Goal: Task Accomplishment & Management: Manage account settings

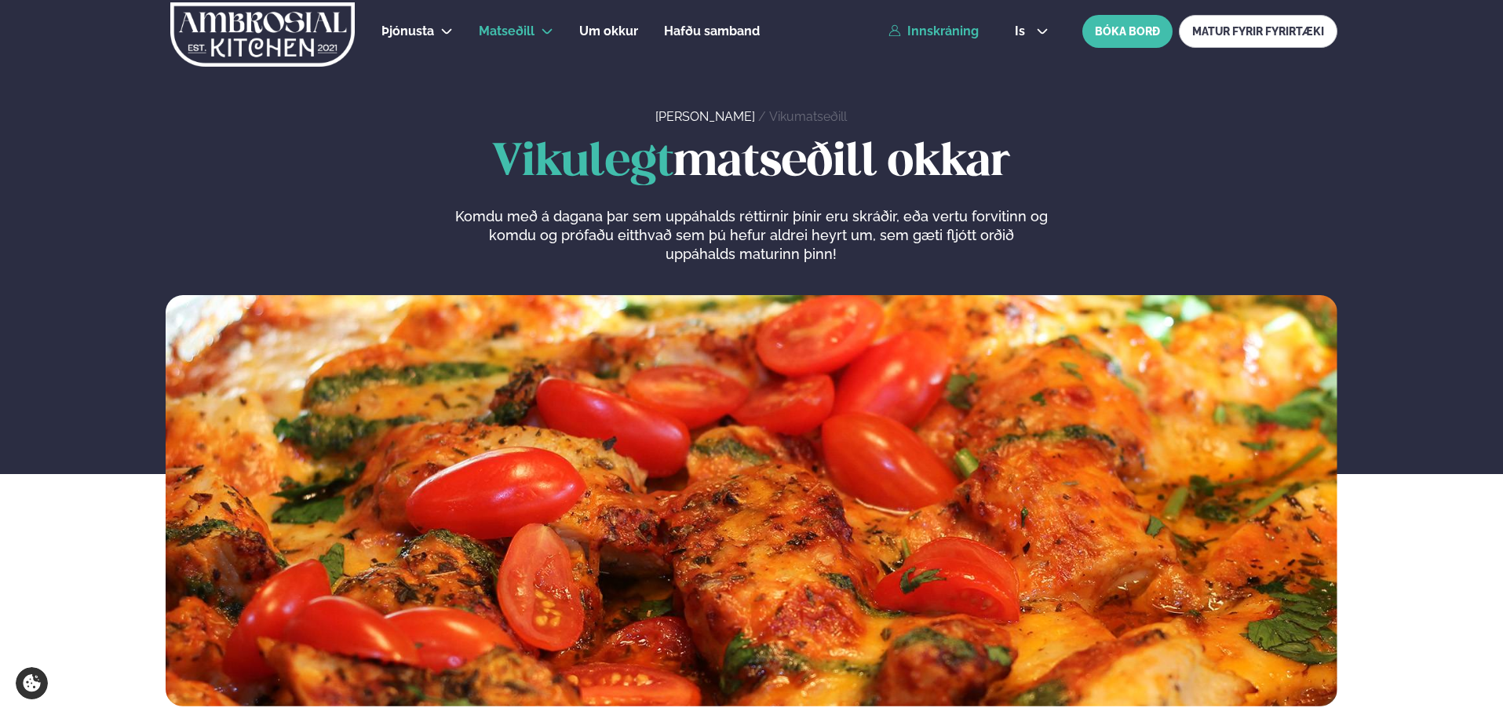
click at [939, 31] on link "Innskráning" at bounding box center [934, 31] width 90 height 14
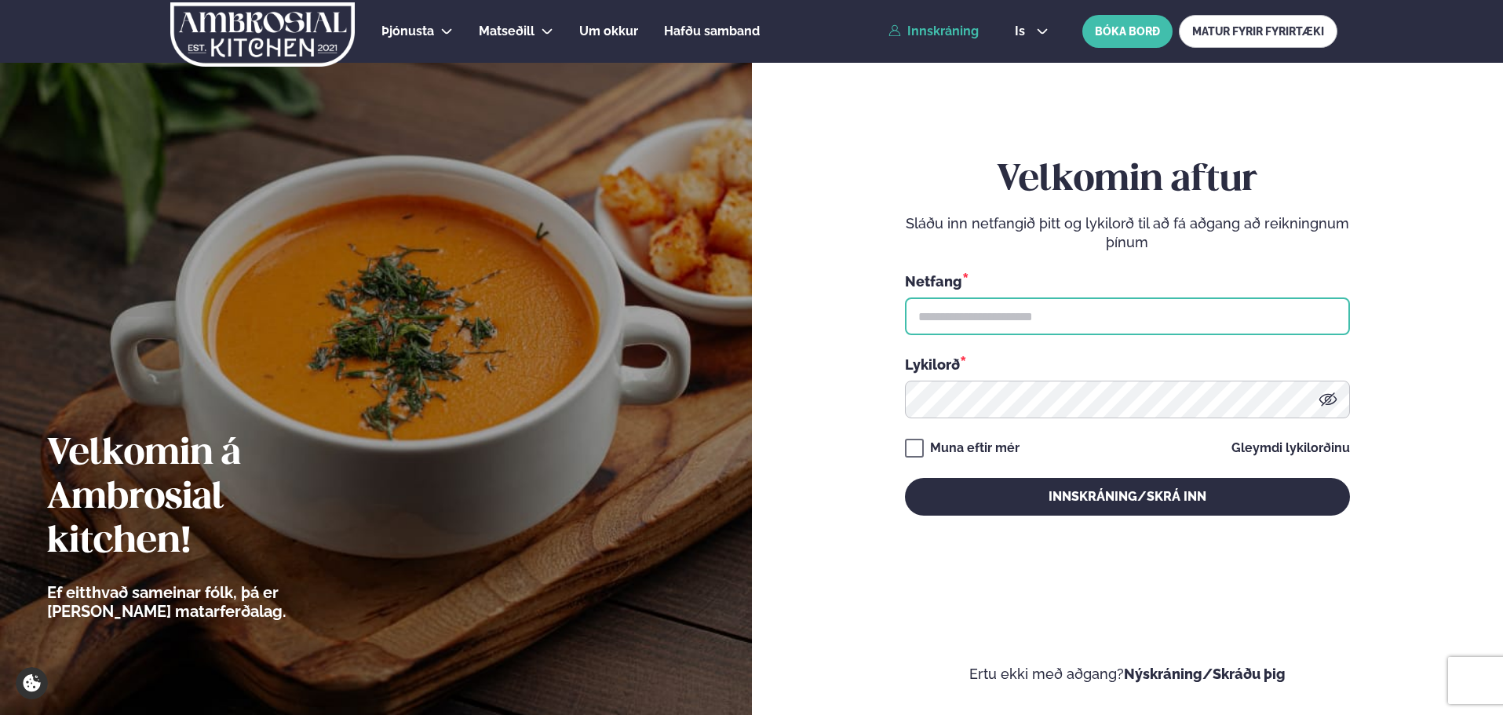
click at [952, 312] on input "text" at bounding box center [1127, 316] width 445 height 38
type input "**********"
click at [1031, 380] on div "Lykilorð *" at bounding box center [1127, 386] width 445 height 64
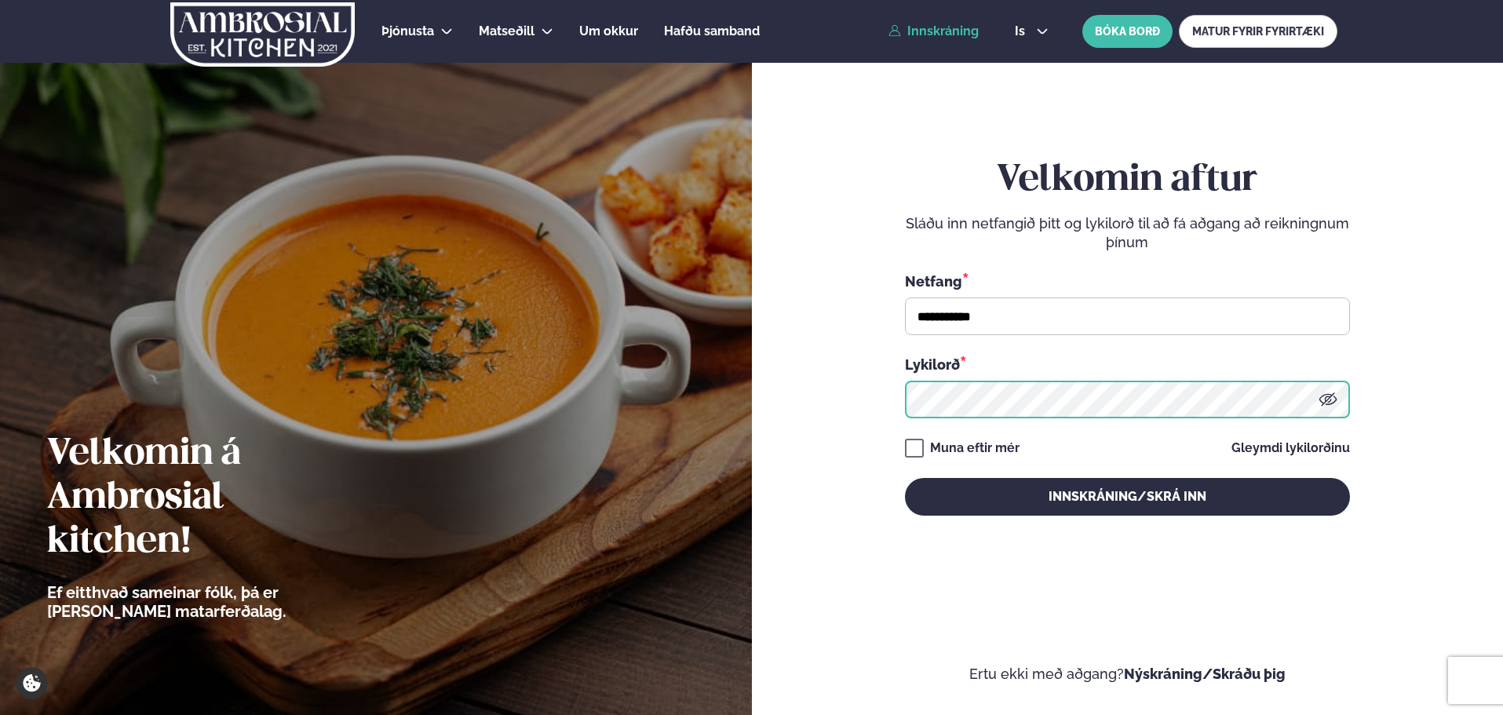
click at [905, 478] on button "Innskráning/Skrá inn" at bounding box center [1127, 497] width 445 height 38
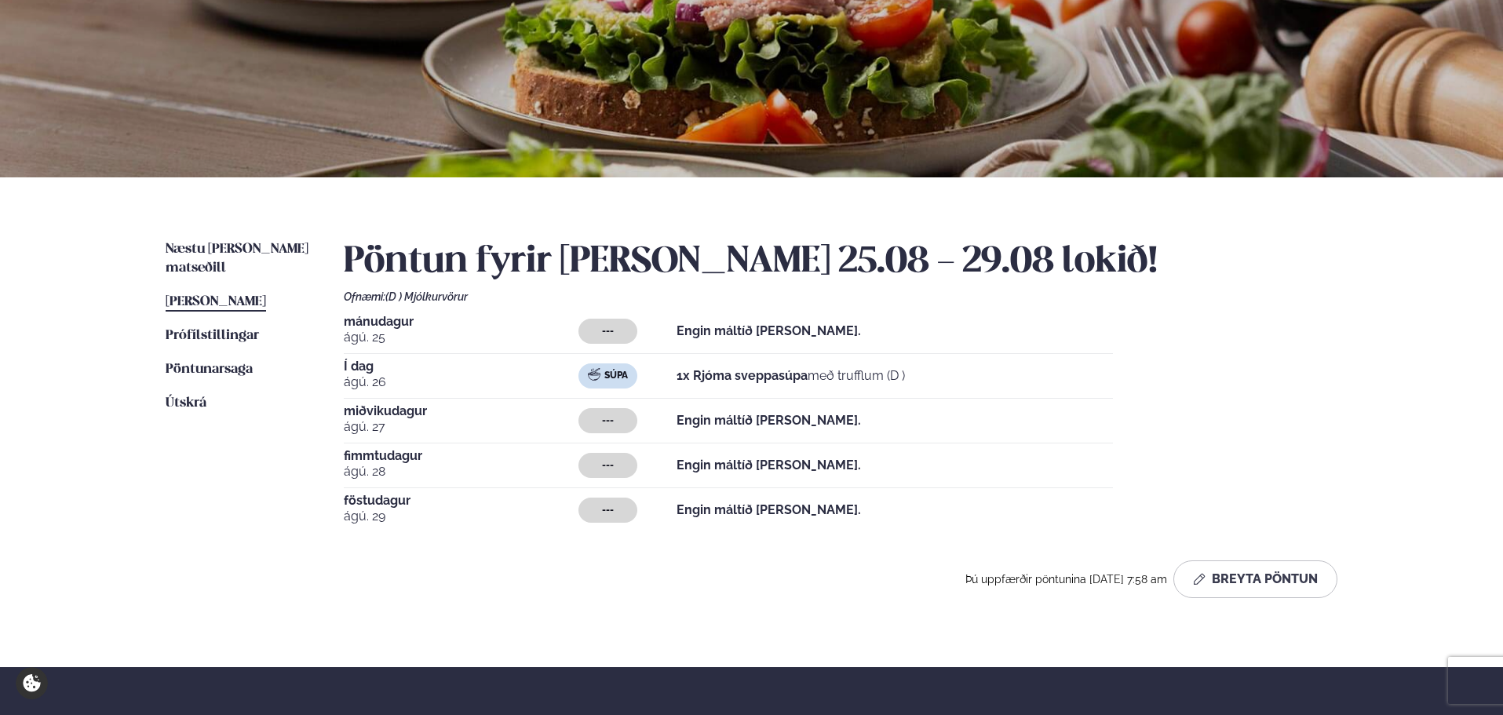
scroll to position [235, 0]
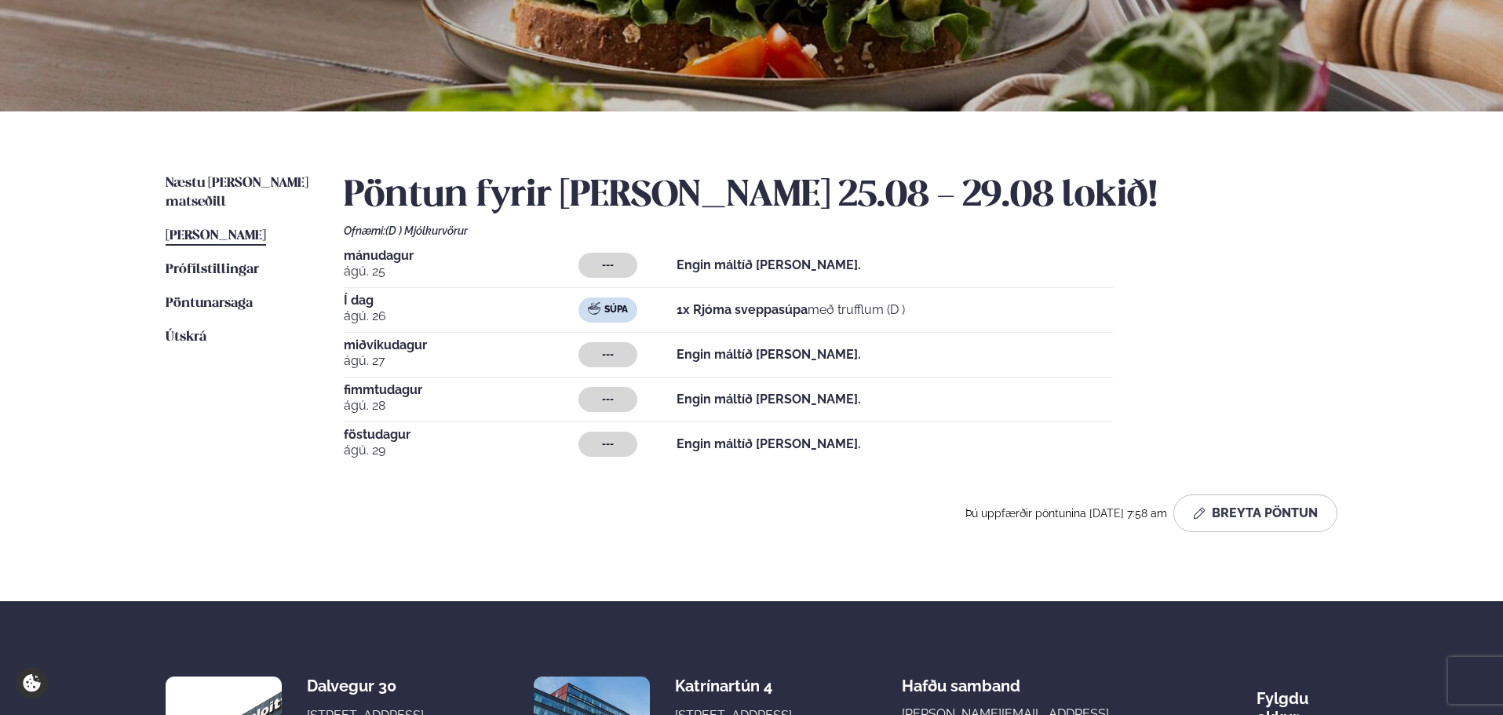
click at [266, 227] on ul "Næstu [PERSON_NAME] matseðill Næsta vika [PERSON_NAME] matseðill [PERSON_NAME] …" at bounding box center [239, 359] width 147 height 370
click at [266, 229] on span "[PERSON_NAME]" at bounding box center [216, 235] width 100 height 13
click at [1245, 527] on button "Breyta Pöntun" at bounding box center [1255, 513] width 164 height 38
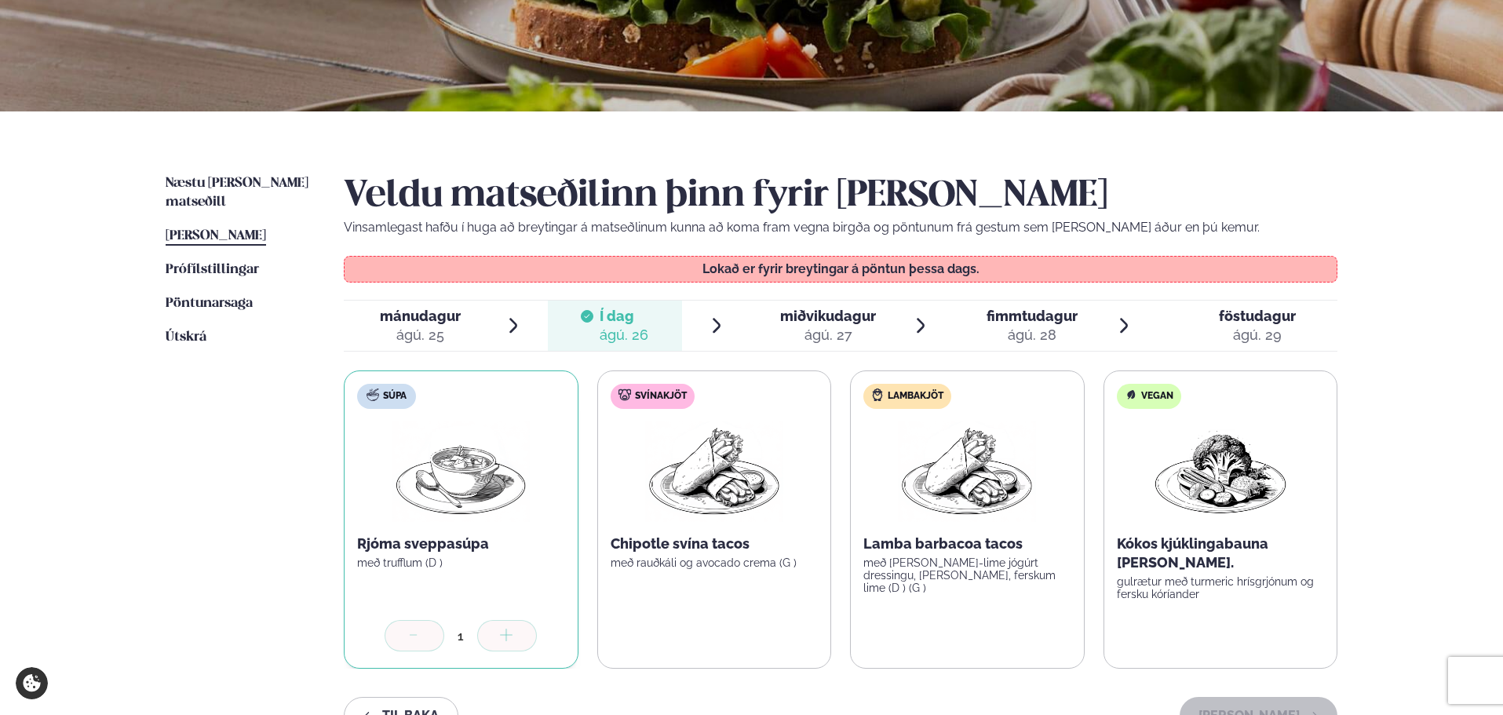
click at [847, 339] on div "ágú. 27" at bounding box center [828, 335] width 96 height 19
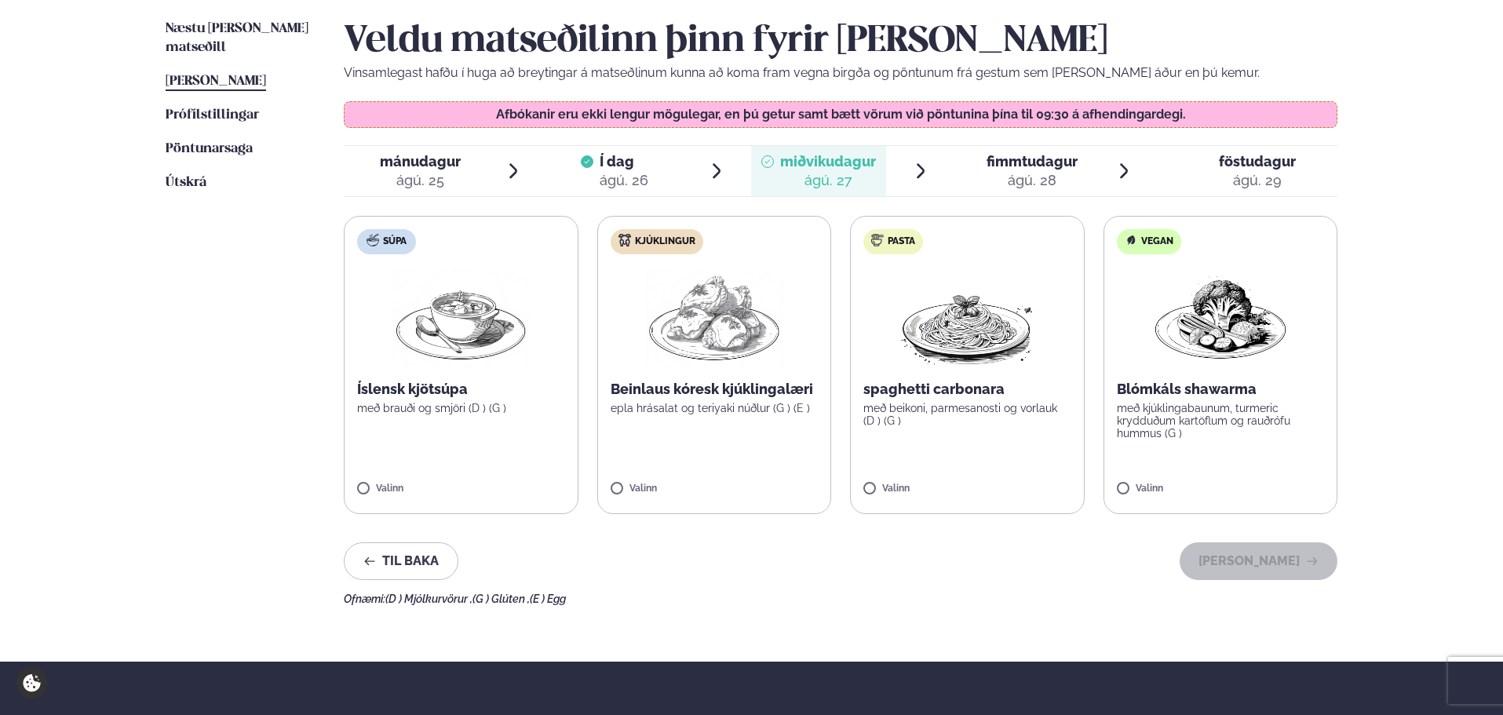
scroll to position [392, 0]
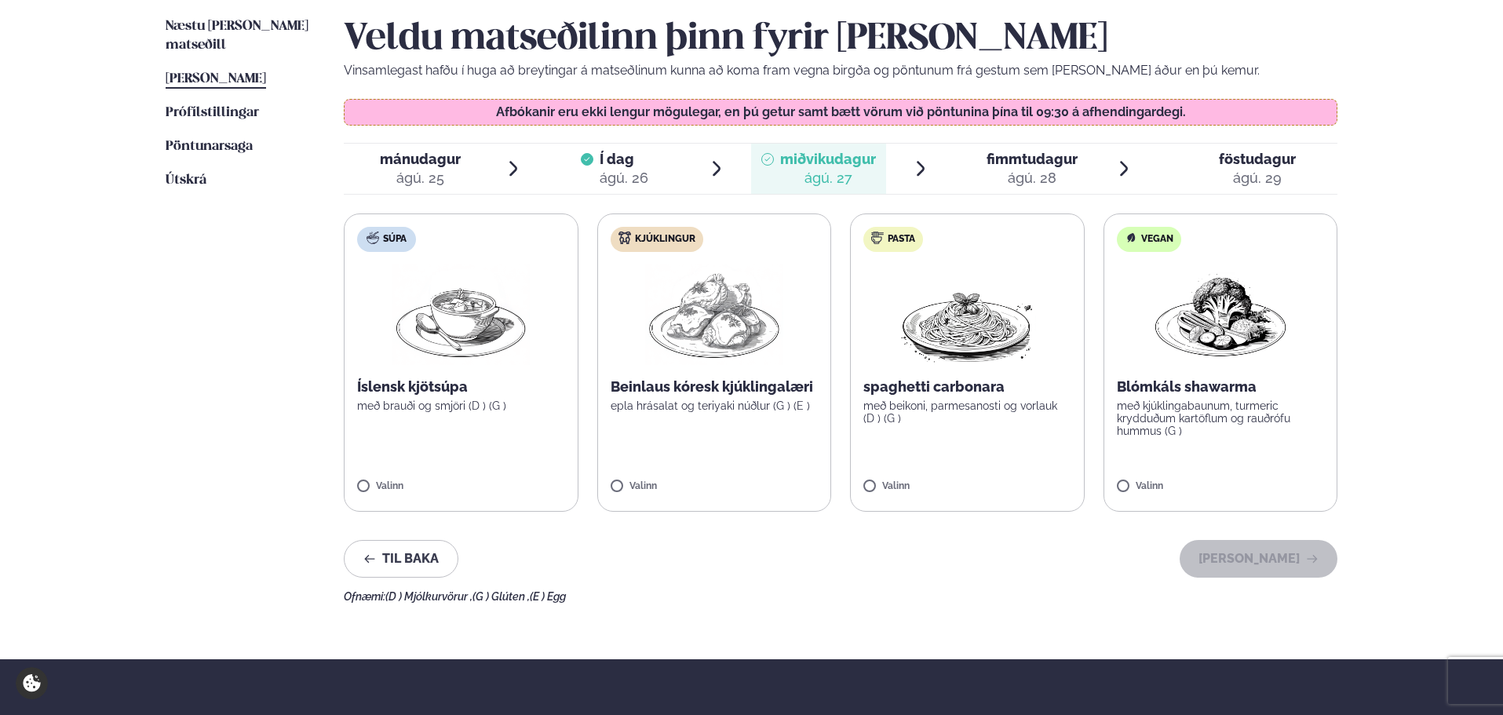
click at [727, 460] on label "Kjúklingur Beinlaus kóresk kjúklingalæri epla hrásalat og teriyaki núðlur (G ) …" at bounding box center [714, 362] width 235 height 298
click at [1246, 553] on button "[PERSON_NAME]" at bounding box center [1259, 559] width 158 height 38
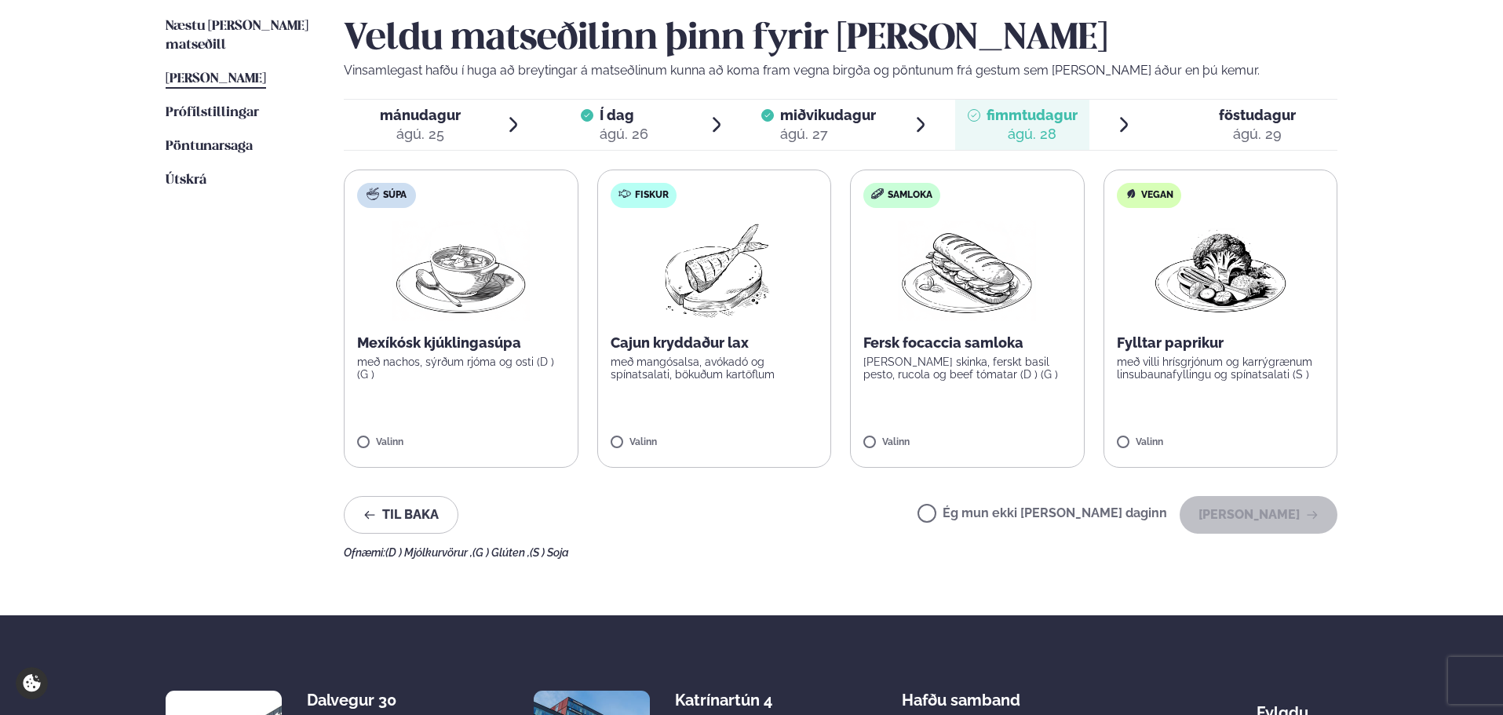
click at [484, 391] on label "Súpa Mexíkósk kjúklingasúpa með nachos, sýrðum rjóma og osti (D ) (G ) Valinn" at bounding box center [461, 319] width 235 height 298
click at [1224, 524] on button "[PERSON_NAME]" at bounding box center [1259, 515] width 158 height 38
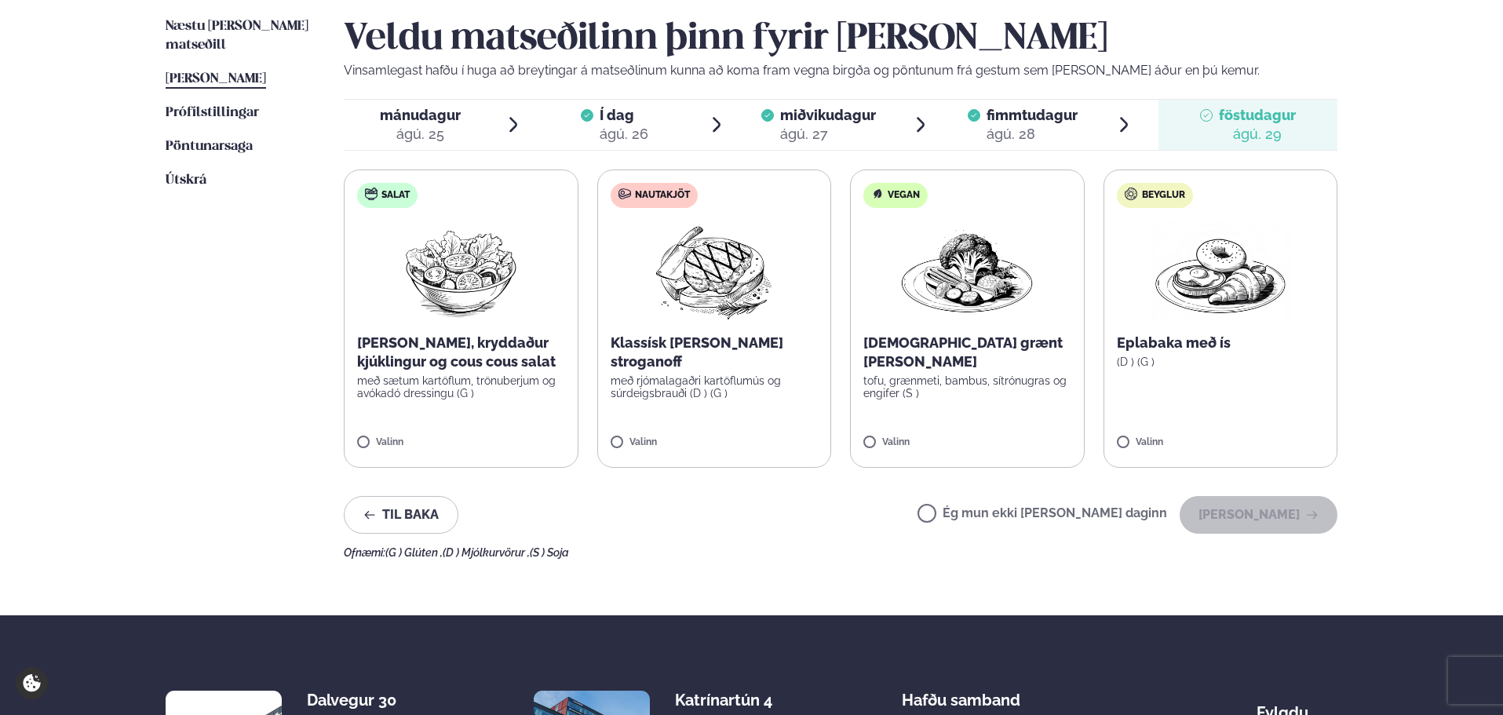
click at [527, 407] on label "Salat Sítrónu, kryddaður kjúklingur og cous cous salat með sætum kartöflum, trö…" at bounding box center [461, 319] width 235 height 298
click at [456, 287] on img at bounding box center [461, 271] width 139 height 100
click at [1289, 517] on button "[PERSON_NAME]" at bounding box center [1259, 515] width 158 height 38
